Goal: Transaction & Acquisition: Purchase product/service

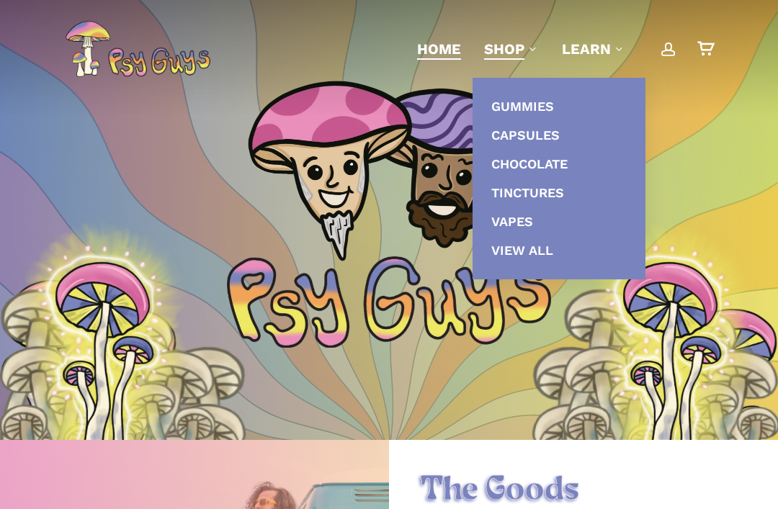
click at [598, 140] on link "Capsules" at bounding box center [559, 135] width 144 height 29
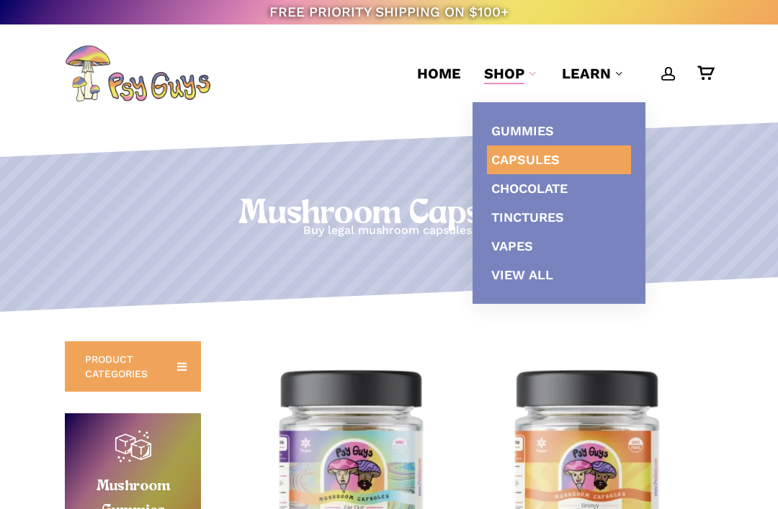
click at [592, 182] on link "Chocolate" at bounding box center [559, 188] width 144 height 29
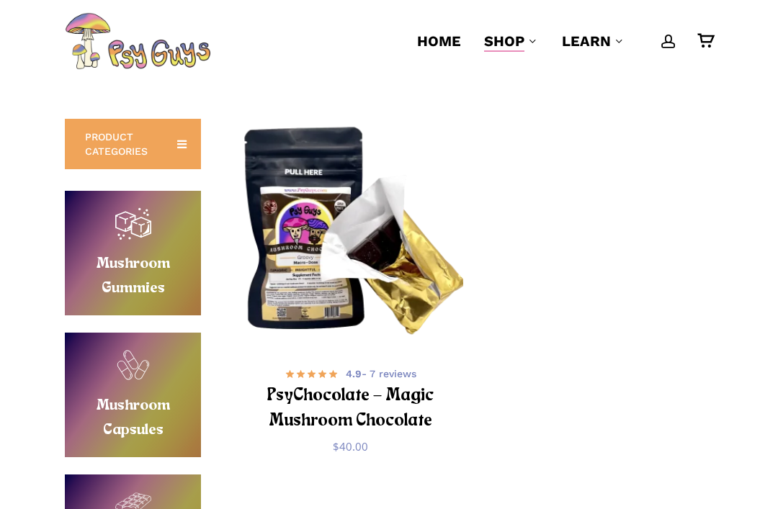
scroll to position [30, 0]
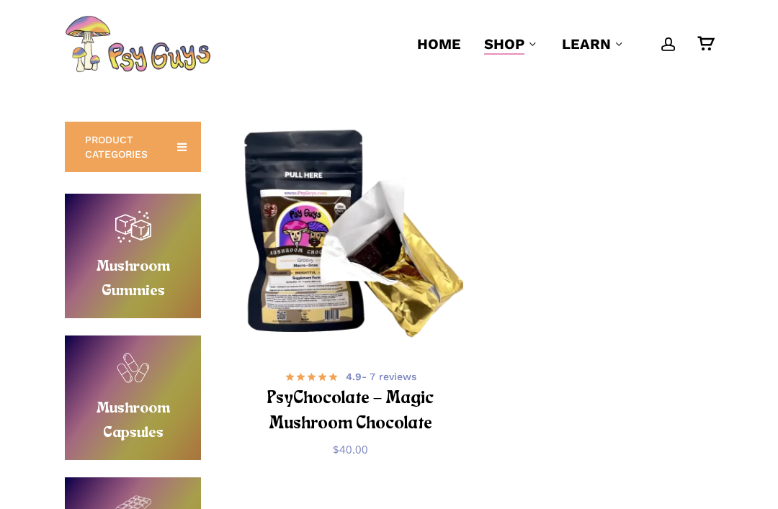
click at [410, 401] on h2 "PsyChocolate – Magic Mushroom Chocolate" at bounding box center [350, 412] width 189 height 52
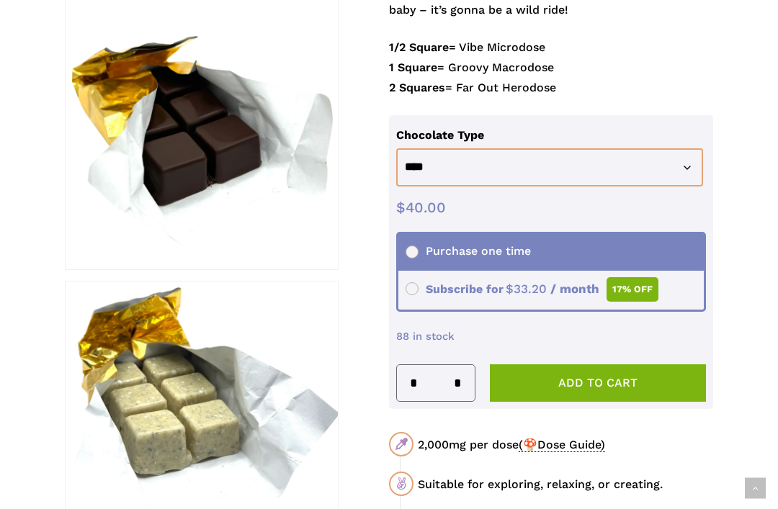
scroll to position [519, 0]
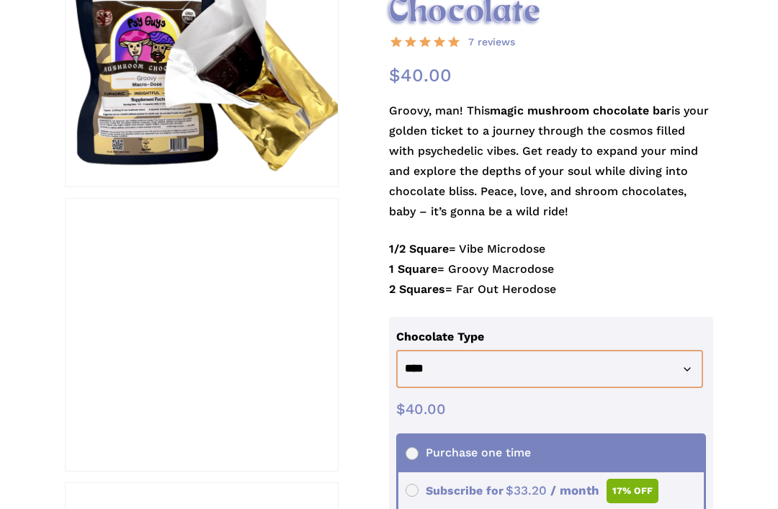
scroll to position [122, 0]
